Goal: Transaction & Acquisition: Purchase product/service

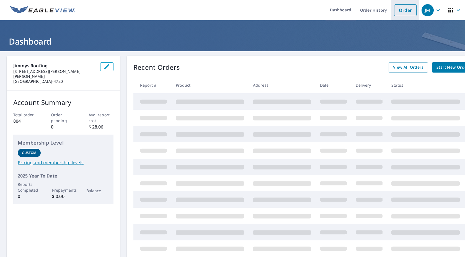
click at [405, 9] on link "Order" at bounding box center [405, 10] width 22 height 12
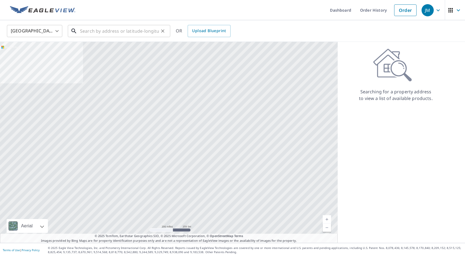
click at [115, 29] on input "text" at bounding box center [119, 30] width 79 height 15
paste input "[STREET_ADDRESS]"
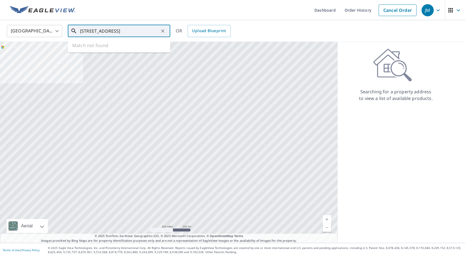
scroll to position [0, 19]
click at [143, 30] on input "[STREET_ADDRESS]" at bounding box center [119, 30] width 79 height 15
click at [134, 96] on div at bounding box center [168, 142] width 337 height 201
drag, startPoint x: 157, startPoint y: 32, endPoint x: 126, endPoint y: 32, distance: 31.2
click at [126, 32] on input "[STREET_ADDRESS]" at bounding box center [119, 30] width 79 height 15
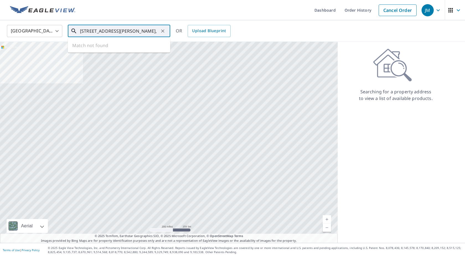
scroll to position [0, 0]
click at [114, 46] on span "[STREET_ADDRESS]" at bounding box center [122, 47] width 87 height 7
type input "[STREET_ADDRESS][PERSON_NAME]"
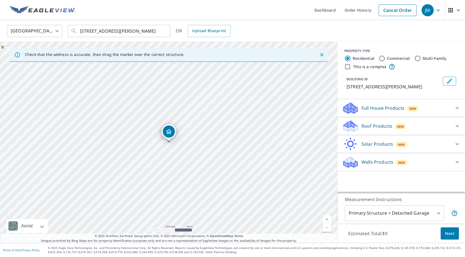
click at [361, 127] on p "Roof Products" at bounding box center [376, 125] width 31 height 7
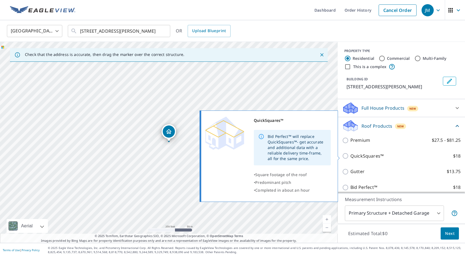
click at [346, 155] on input "QuickSquares™ $18" at bounding box center [346, 155] width 8 height 7
checkbox input "true"
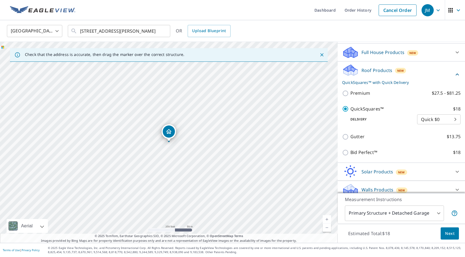
scroll to position [62, 0]
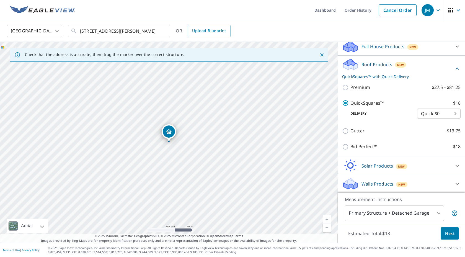
click at [450, 237] on button "Next" at bounding box center [449, 233] width 18 height 12
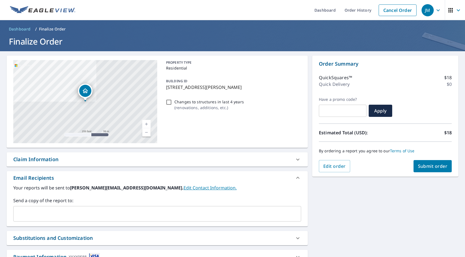
click at [424, 167] on span "Submit order" at bounding box center [432, 166] width 30 height 6
checkbox input "true"
